Goal: Transaction & Acquisition: Purchase product/service

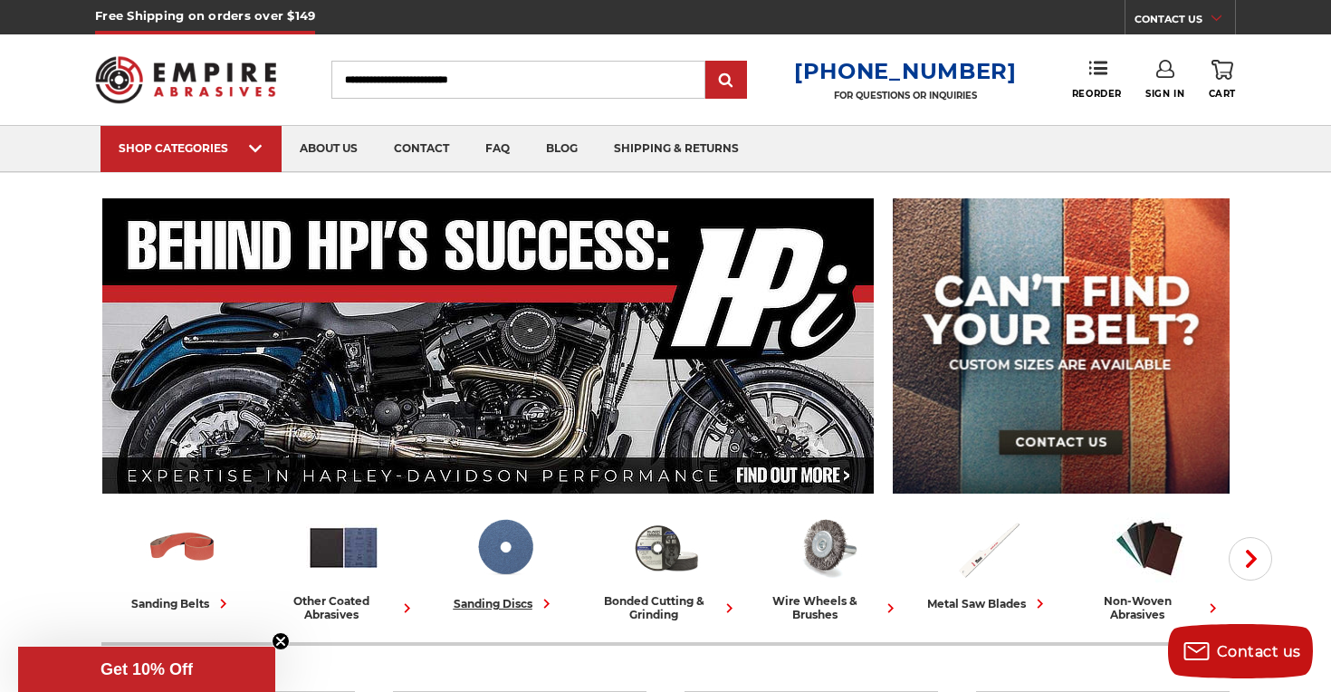
click at [517, 567] on img at bounding box center [504, 547] width 75 height 75
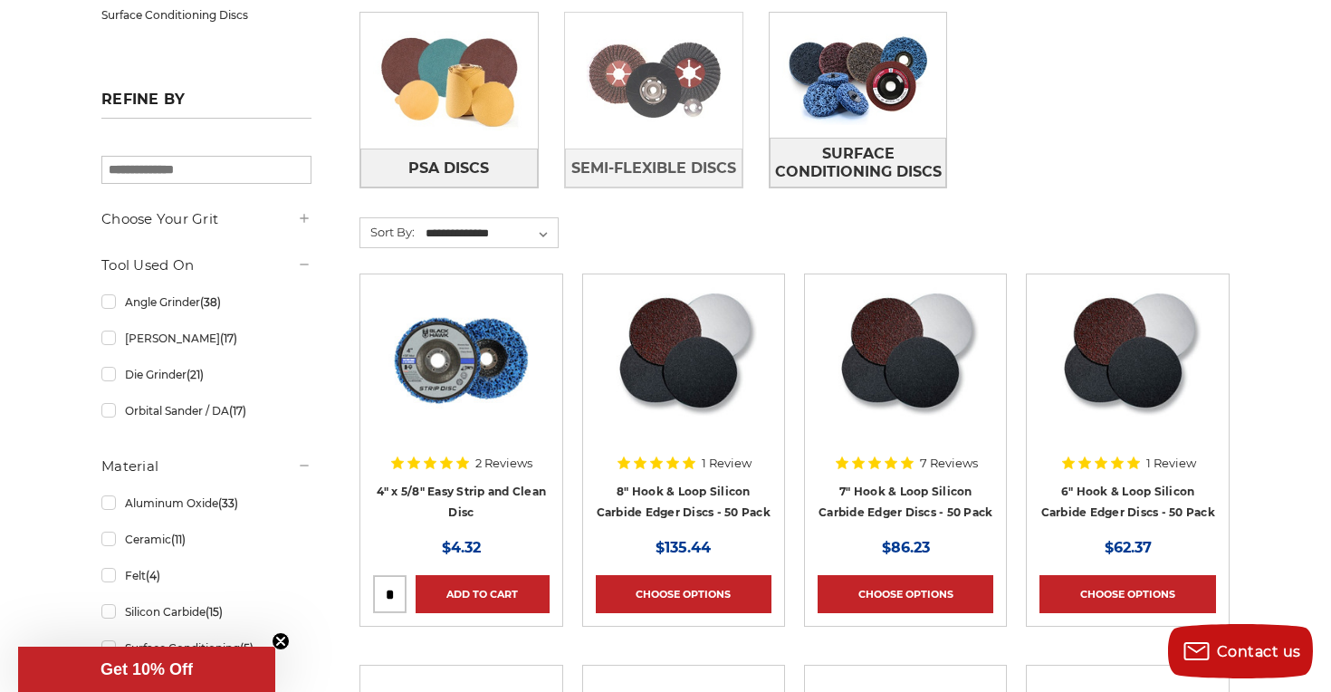
scroll to position [551, 0]
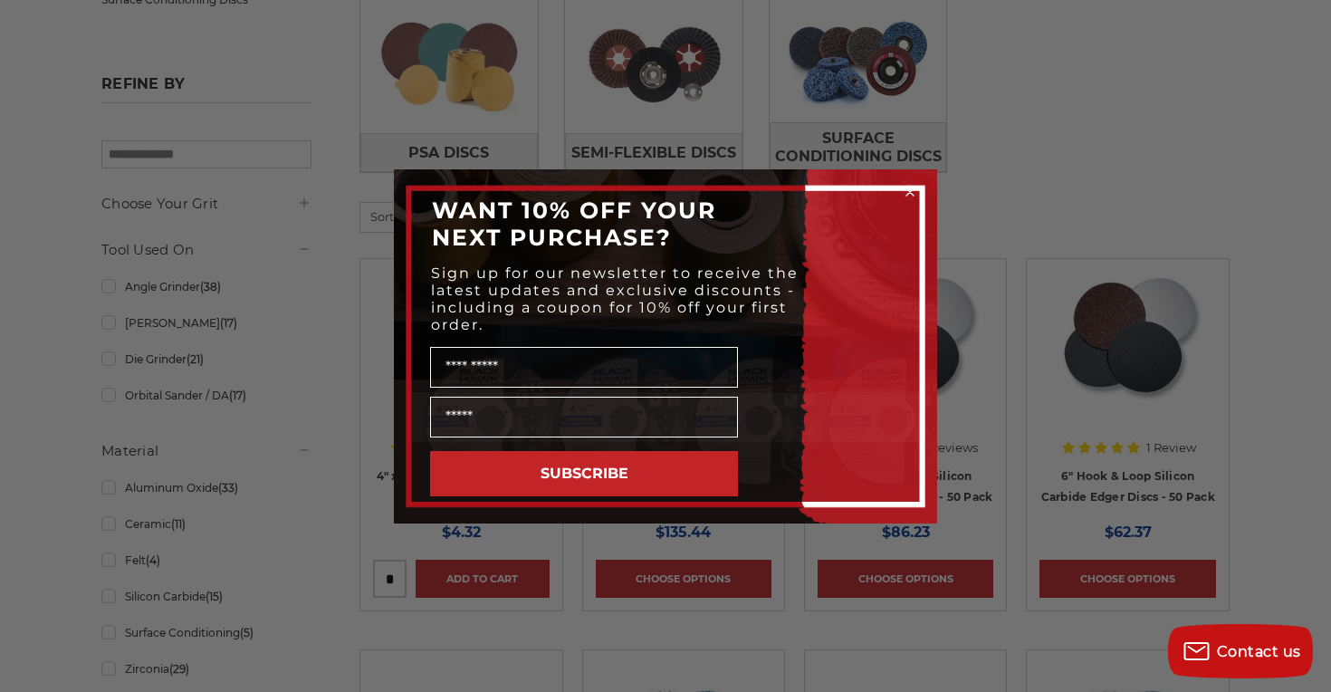
click at [912, 192] on icon "Close dialog" at bounding box center [909, 191] width 7 height 7
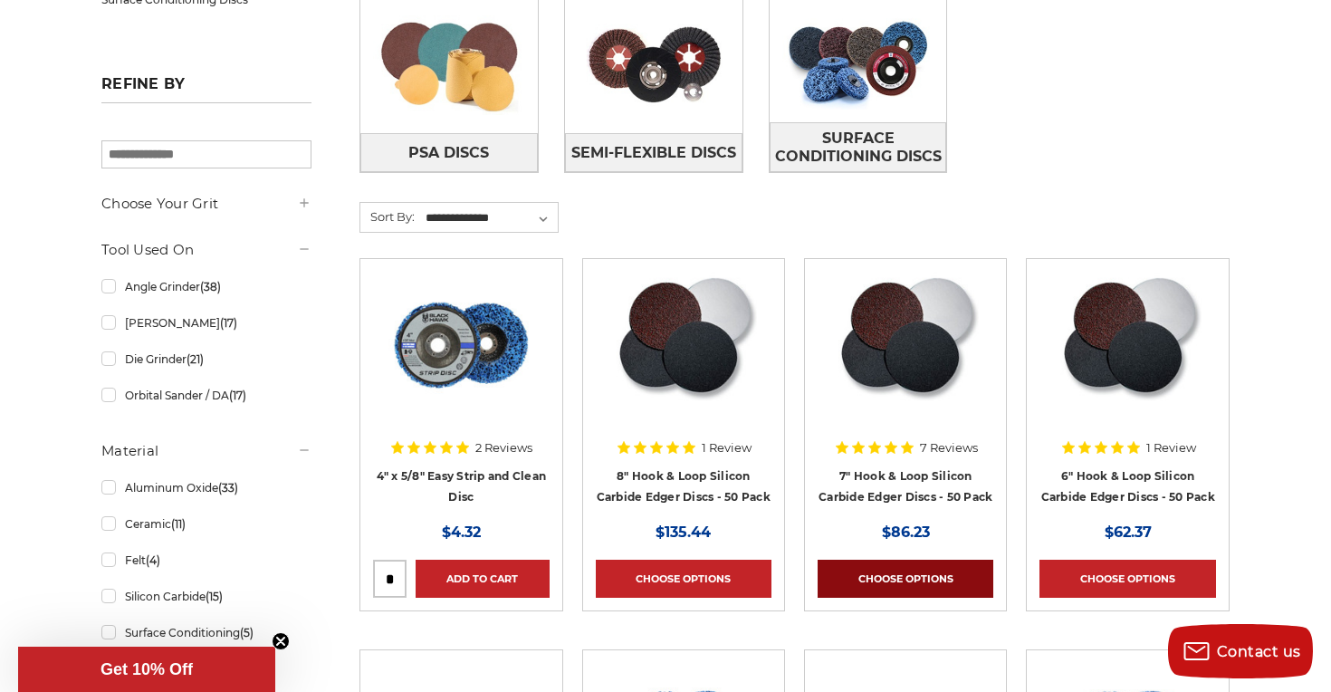
click at [910, 574] on link "Choose Options" at bounding box center [906, 579] width 176 height 38
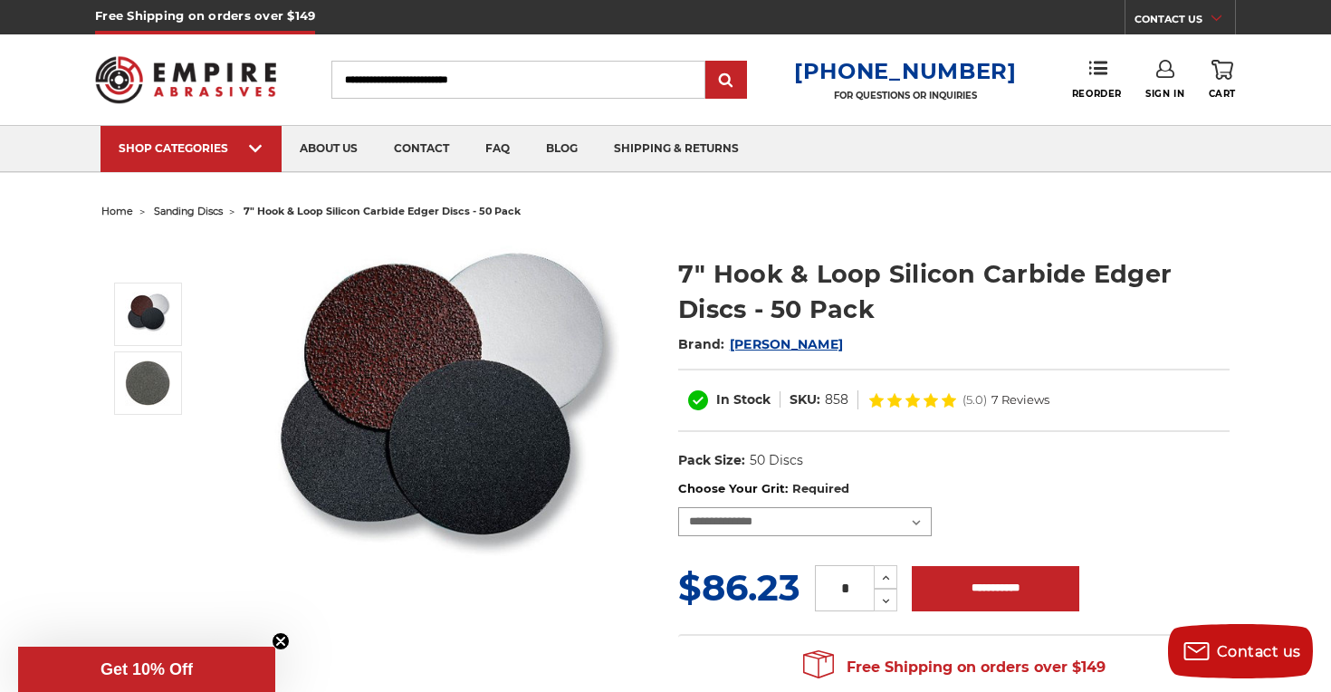
click at [848, 520] on select "**********" at bounding box center [805, 521] width 254 height 29
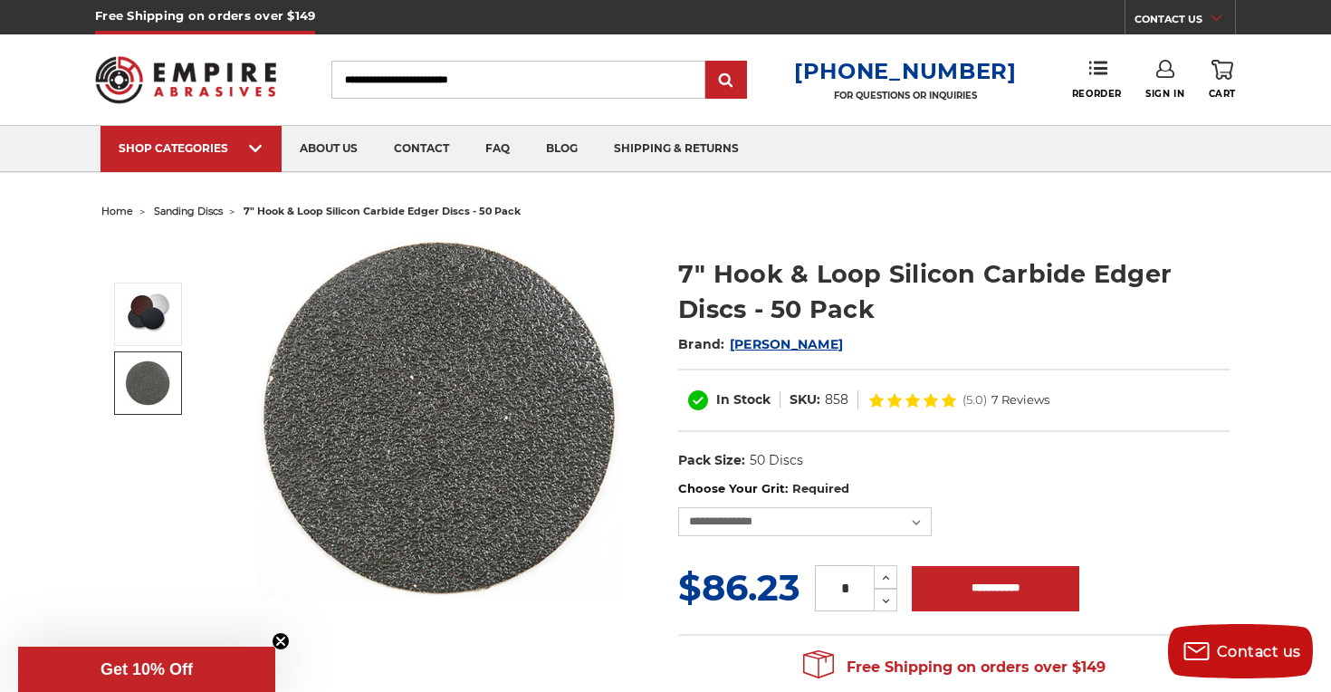
click at [148, 392] on img at bounding box center [147, 382] width 45 height 45
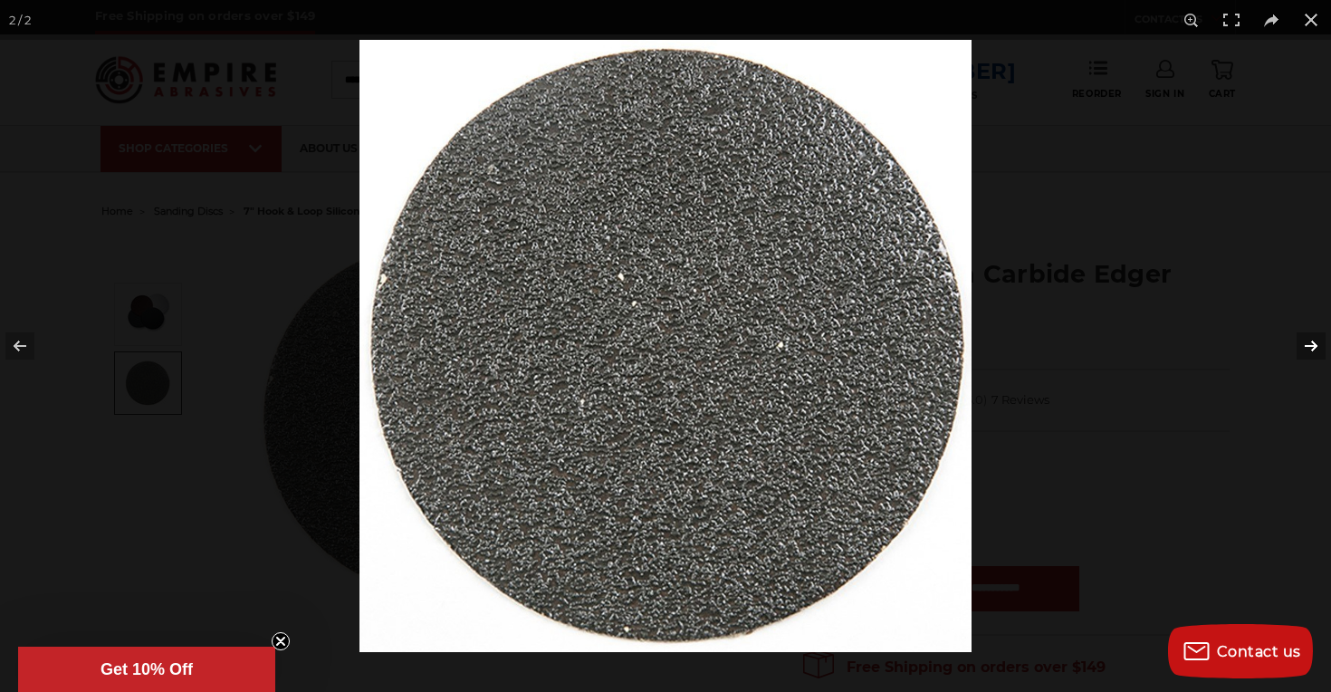
click at [1310, 343] on button at bounding box center [1299, 346] width 63 height 91
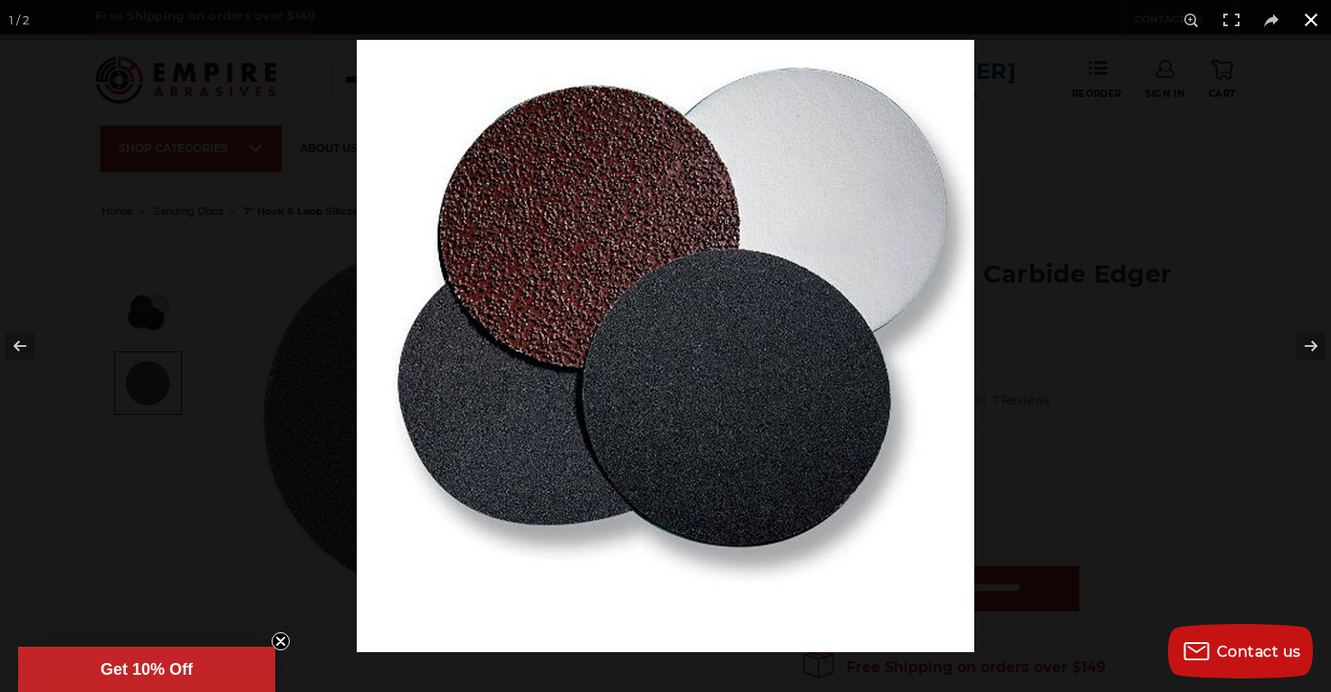
click at [1319, 24] on button at bounding box center [1311, 20] width 40 height 40
